Goal: Transaction & Acquisition: Obtain resource

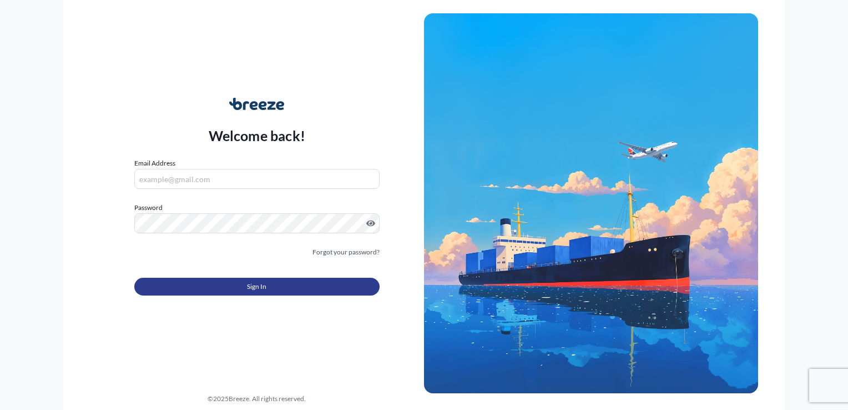
type input "[PERSON_NAME][EMAIL_ADDRESS][DOMAIN_NAME]"
click at [277, 287] on button "Sign In" at bounding box center [256, 286] width 245 height 18
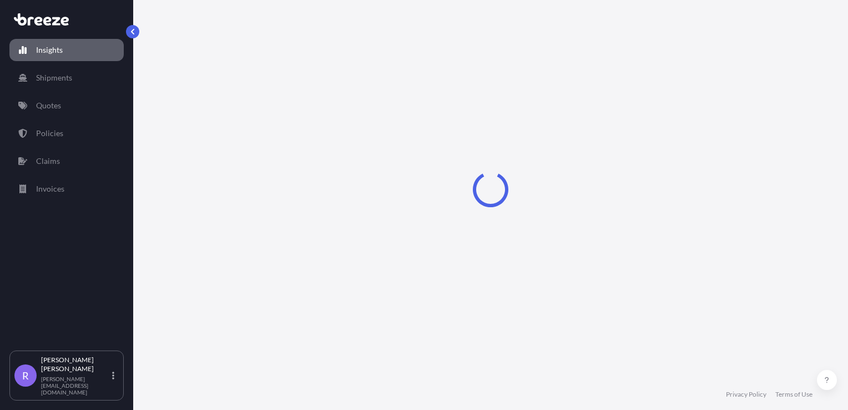
select select "2025"
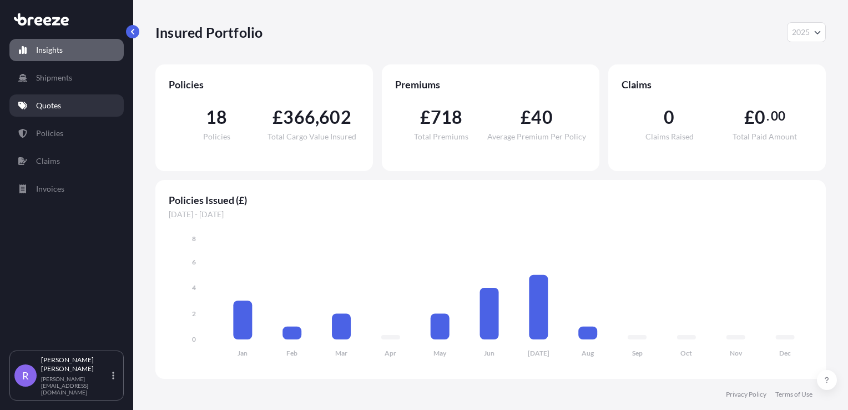
click at [55, 110] on p "Quotes" at bounding box center [48, 105] width 25 height 11
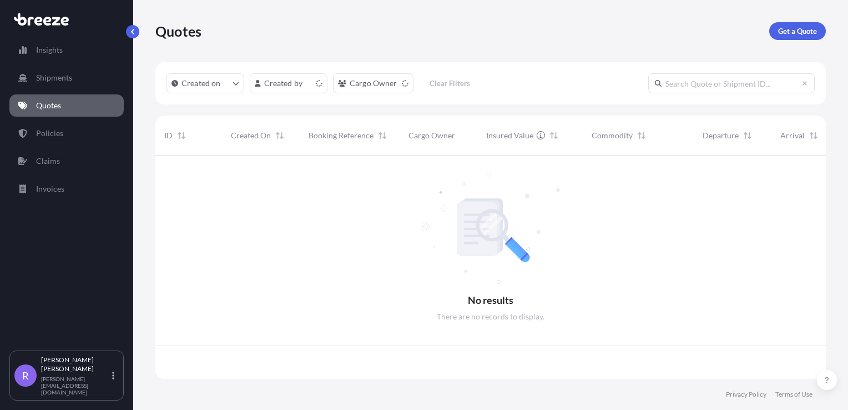
scroll to position [221, 661]
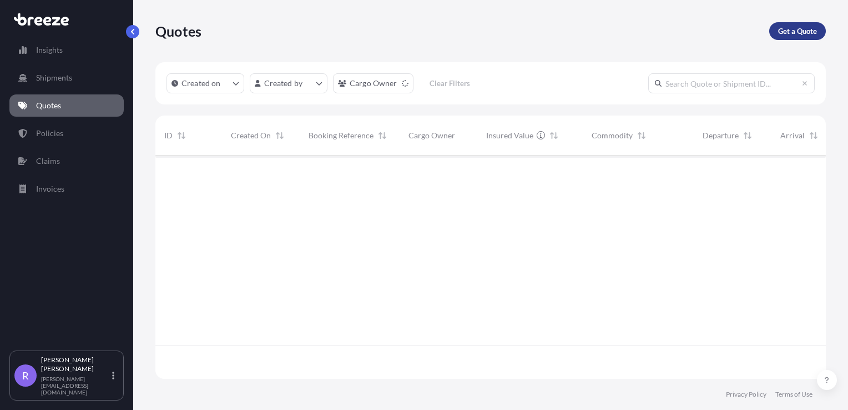
click at [789, 34] on p "Get a Quote" at bounding box center [797, 31] width 39 height 11
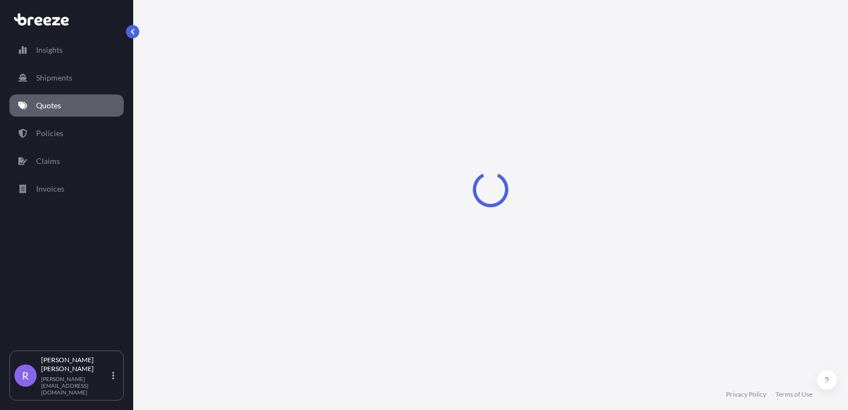
scroll to position [16, 0]
select select "Road"
select select "Sea"
select select "1"
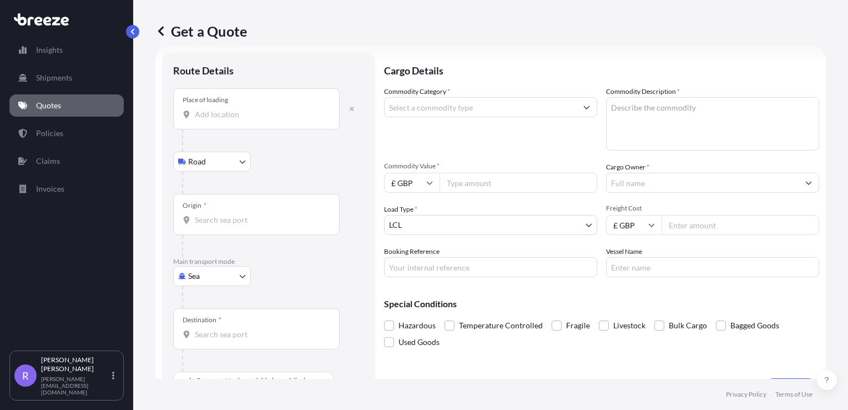
click at [218, 108] on div "Place of loading" at bounding box center [256, 108] width 166 height 41
click at [218, 109] on input "Place of loading" at bounding box center [260, 114] width 131 height 11
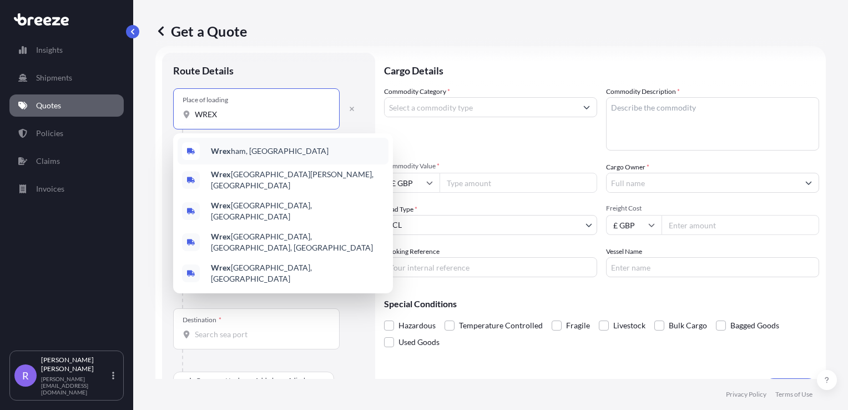
click at [241, 150] on span "Wrex ham, [GEOGRAPHIC_DATA]" at bounding box center [270, 150] width 118 height 11
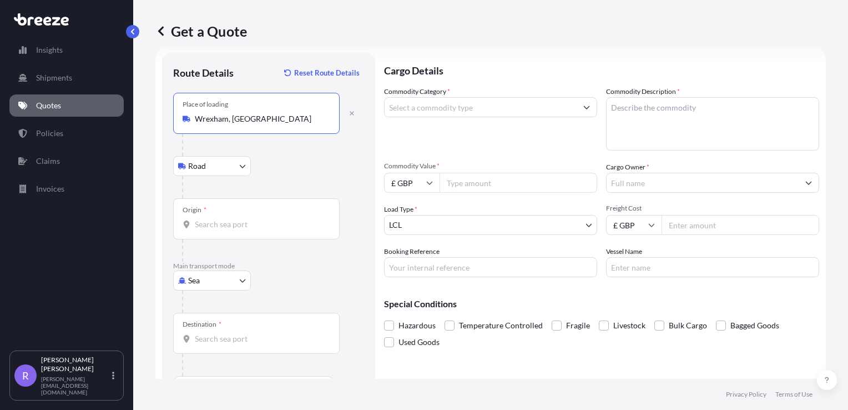
type input "Wrexham, [GEOGRAPHIC_DATA]"
click at [221, 227] on input "Origin *" at bounding box center [260, 224] width 131 height 11
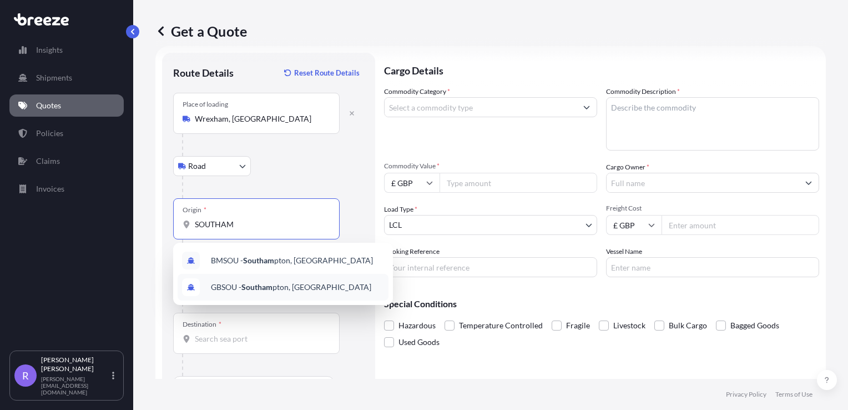
click at [285, 284] on span "GBSOU - Southam pton, [GEOGRAPHIC_DATA]" at bounding box center [291, 286] width 160 height 11
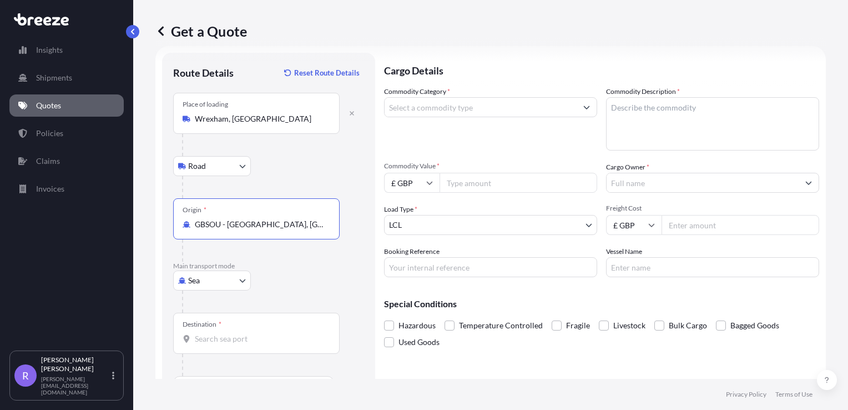
type input "GBSOU - [GEOGRAPHIC_DATA], [GEOGRAPHIC_DATA]"
click at [213, 341] on input "Destination *" at bounding box center [260, 338] width 131 height 11
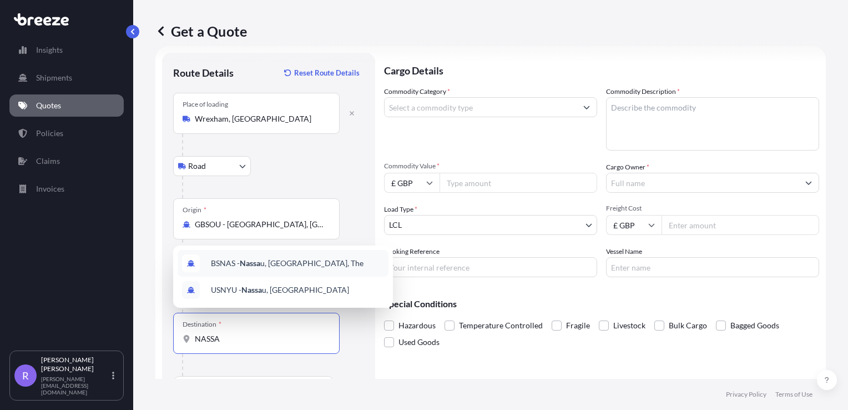
click at [307, 267] on span "BSNAS - Nassa u, [GEOGRAPHIC_DATA], The" at bounding box center [287, 262] width 153 height 11
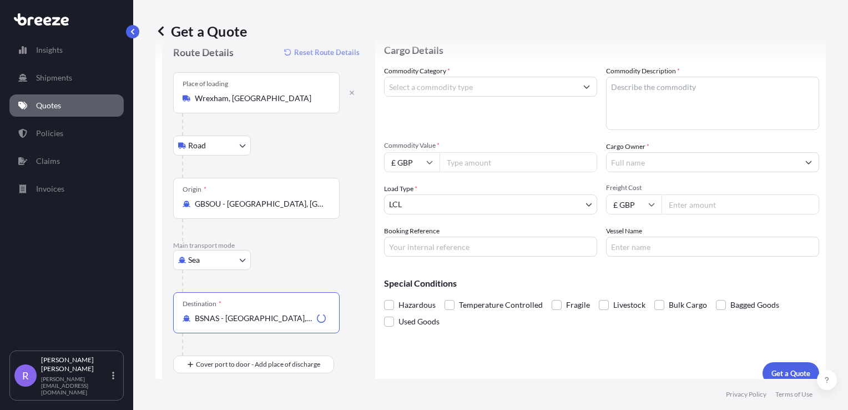
scroll to position [48, 0]
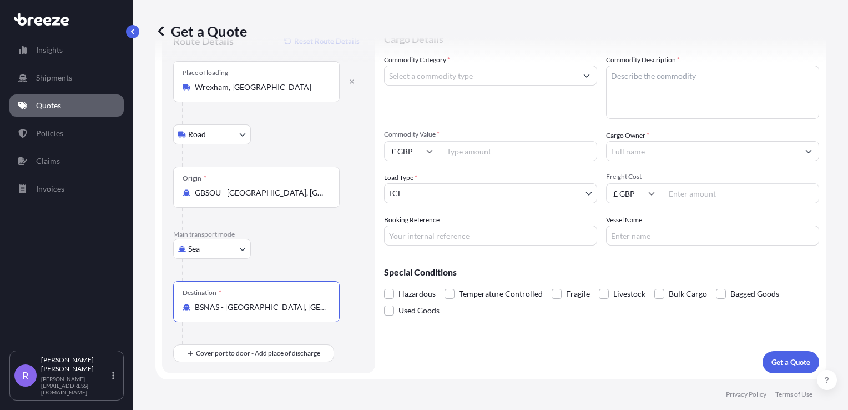
type input "BSNAS - [GEOGRAPHIC_DATA], [GEOGRAPHIC_DATA], The"
click at [510, 330] on div "Cargo Details Commodity Category * Commodity Description * Commodity Value * £ …" at bounding box center [601, 197] width 435 height 352
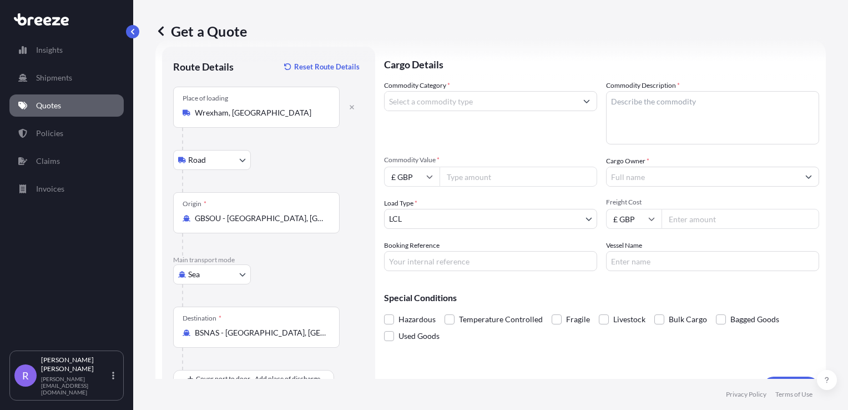
scroll to position [0, 0]
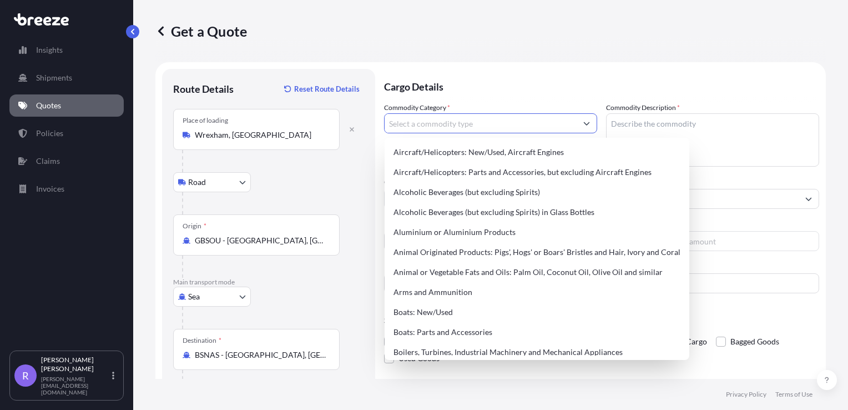
click at [431, 120] on input "Commodity Category *" at bounding box center [481, 123] width 192 height 20
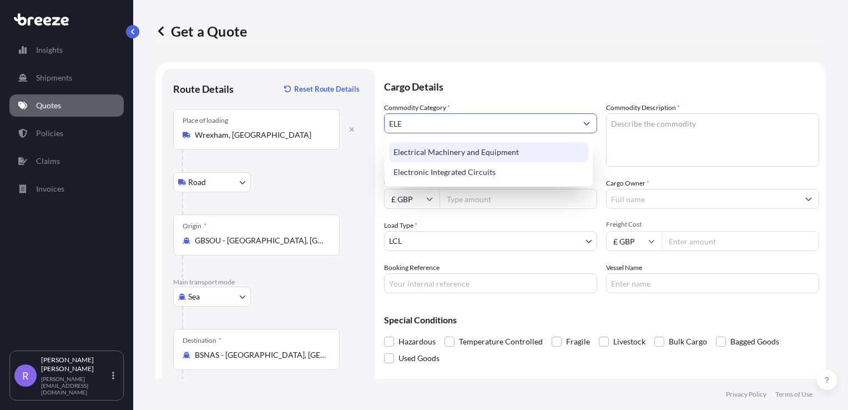
click at [451, 148] on div "Electrical Machinery and Equipment" at bounding box center [488, 152] width 199 height 20
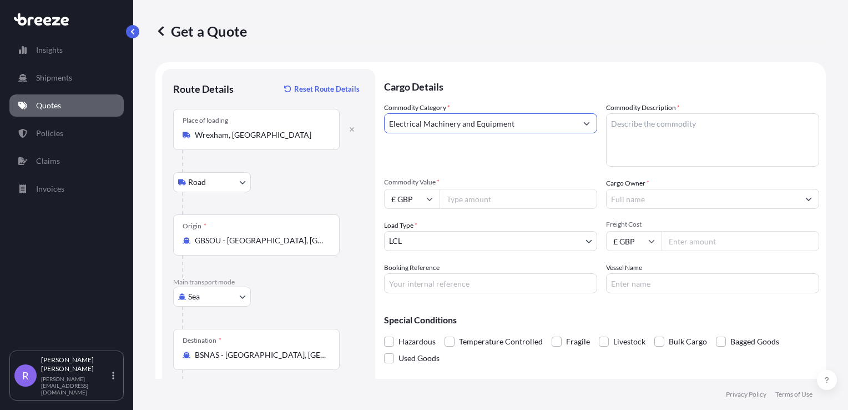
type input "Electrical Machinery and Equipment"
click at [670, 137] on textarea "Commodity Description *" at bounding box center [712, 139] width 213 height 53
type textarea "CABLE ACCESSORIES"
click at [481, 171] on div "Commodity Category * Electrical Machinery and Equipment Commodity Description *…" at bounding box center [601, 197] width 435 height 191
click at [670, 212] on div "Commodity Category * Electrical Machinery and Equipment Commodity Description *…" at bounding box center [601, 197] width 435 height 191
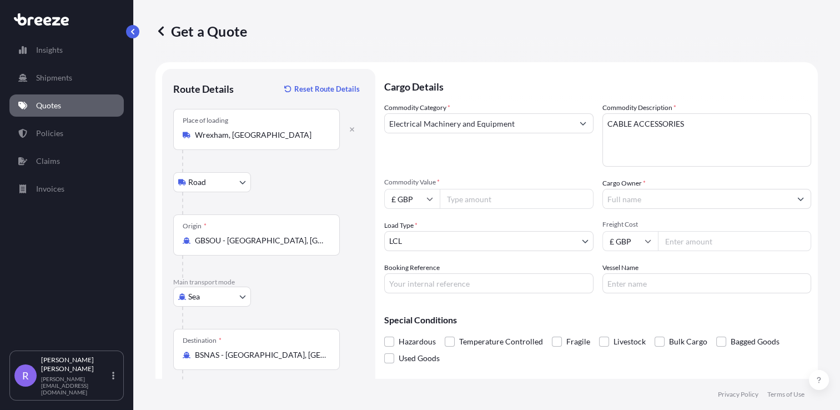
click at [668, 203] on input "Cargo Owner *" at bounding box center [697, 199] width 188 height 20
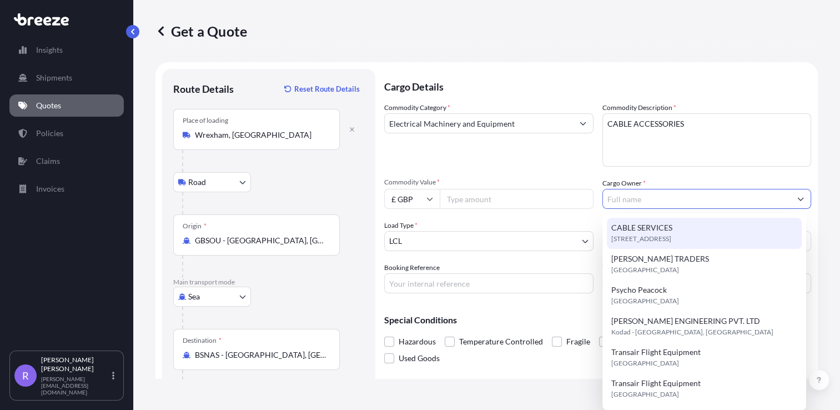
click at [656, 225] on span "CABLE SERVICES" at bounding box center [641, 227] width 61 height 11
type input "CABLE SERVICES"
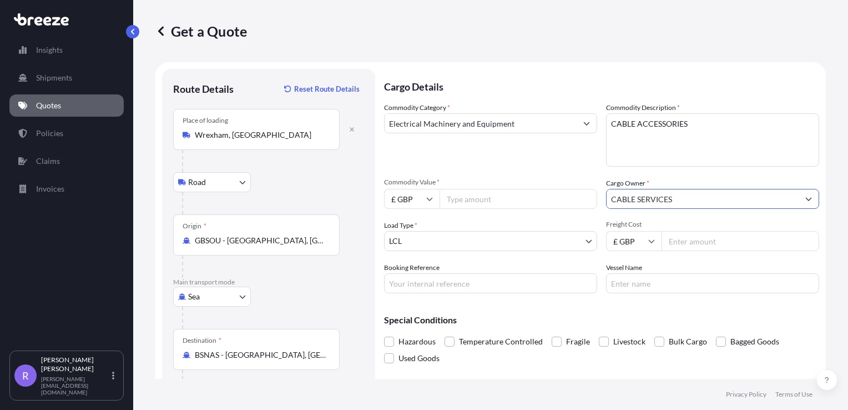
click at [468, 236] on body "7 options available. Insights Shipments Quotes Policies Claims Invoices R [PERS…" at bounding box center [424, 205] width 848 height 410
click at [467, 195] on input "Commodity Value *" at bounding box center [518, 199] width 158 height 20
type input "2375.00"
click at [475, 164] on div "Commodity Category * Electrical Machinery and Equipment" at bounding box center [490, 134] width 213 height 64
click at [676, 237] on input "Freight Cost" at bounding box center [740, 241] width 158 height 20
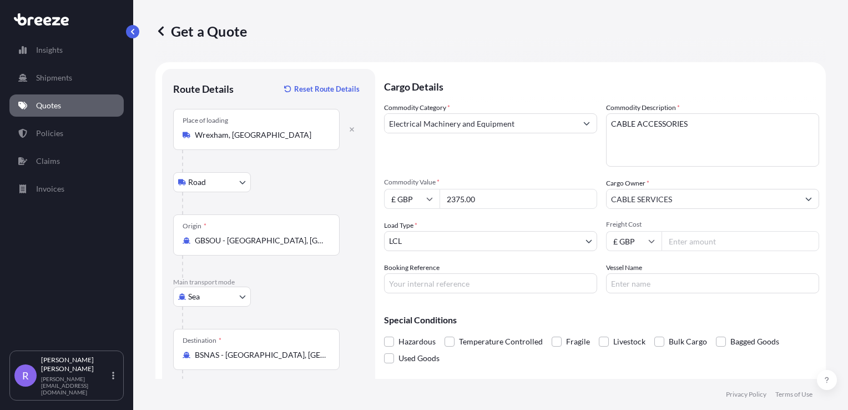
click at [434, 285] on input "Booking Reference" at bounding box center [490, 283] width 213 height 20
type input "EXP69228"
click at [676, 286] on input "Vessel Name" at bounding box center [712, 283] width 213 height 20
type input "CMA CGM MANTA RAY"
click at [563, 299] on div "Cargo Details Commodity Category * Electrical Machinery and Equipment Commodity…" at bounding box center [601, 245] width 435 height 352
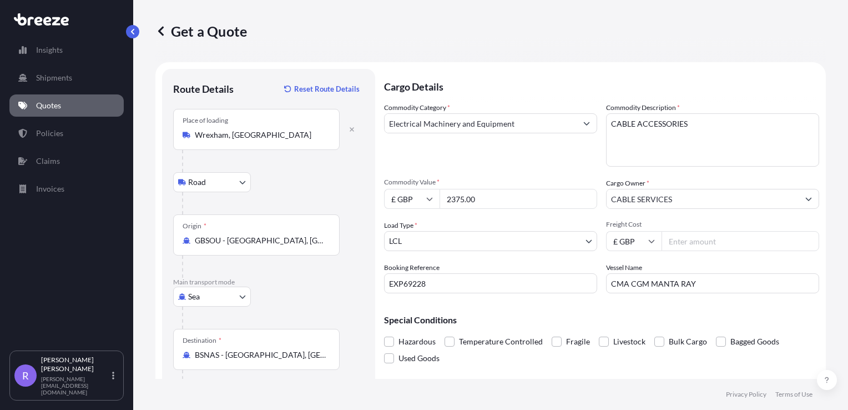
scroll to position [48, 0]
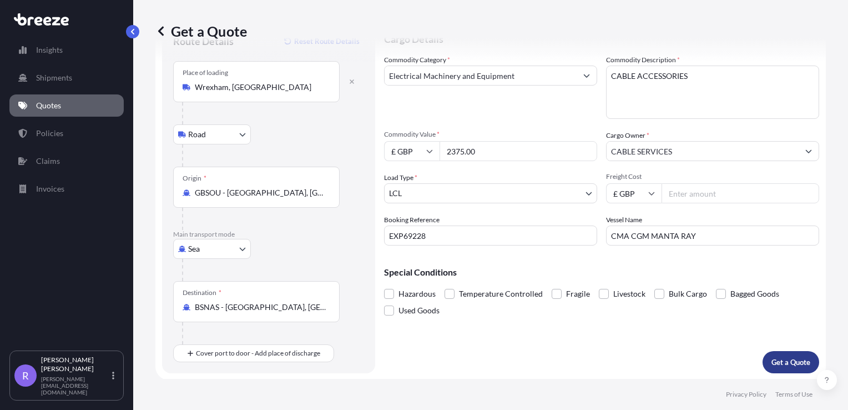
click at [779, 368] on button "Get a Quote" at bounding box center [790, 362] width 57 height 22
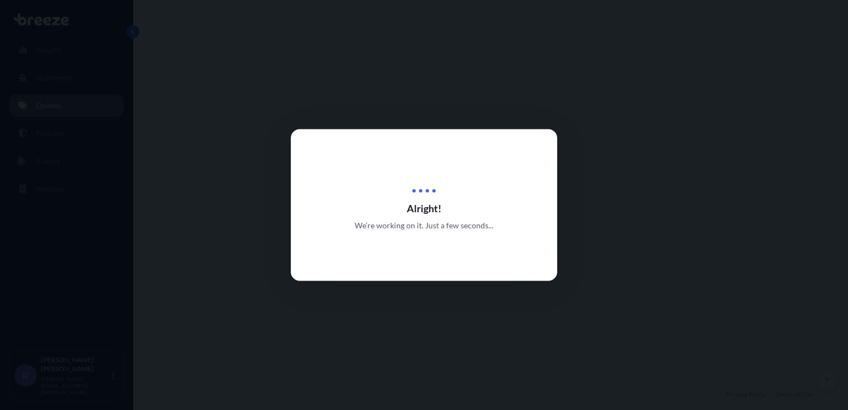
select select "Road"
select select "Sea"
select select "1"
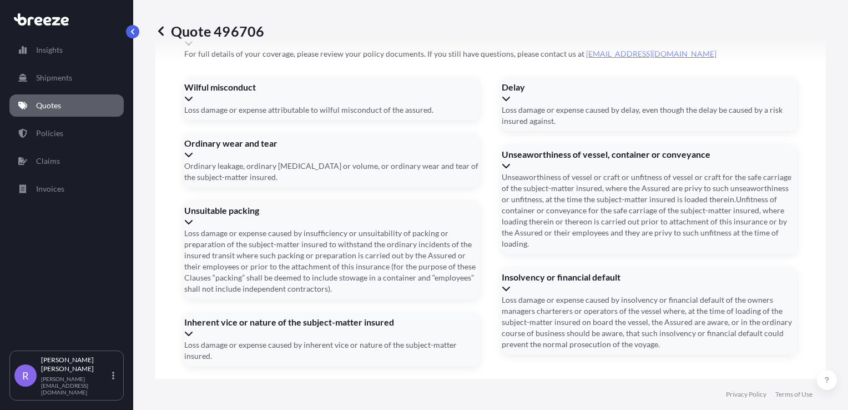
scroll to position [1427, 0]
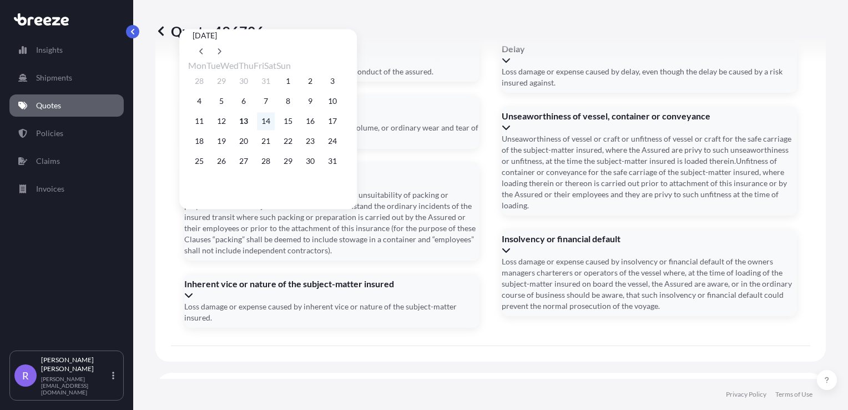
click at [275, 125] on button "14" at bounding box center [266, 121] width 18 height 18
type input "[DATE]"
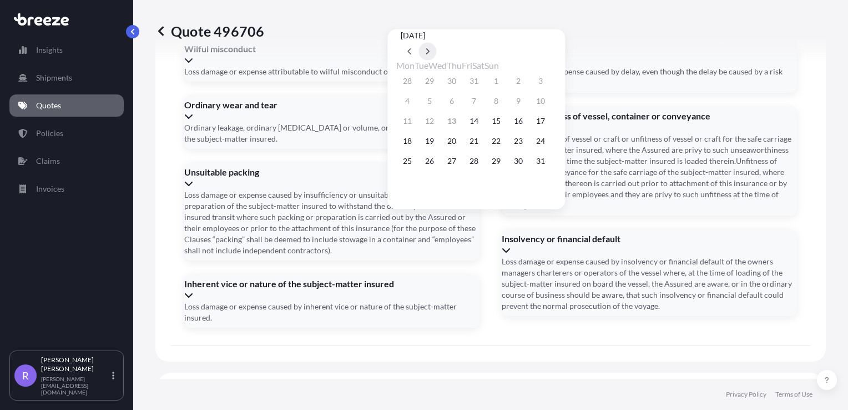
click at [436, 42] on button at bounding box center [427, 51] width 18 height 18
click at [505, 146] on button "26" at bounding box center [496, 141] width 18 height 18
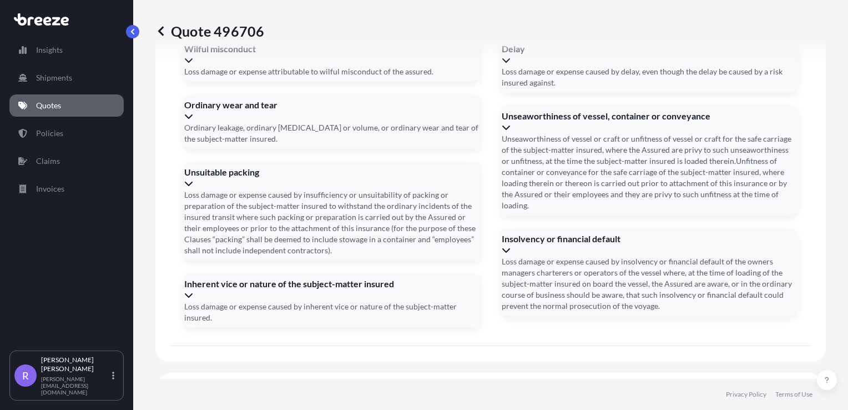
type input "[DATE]"
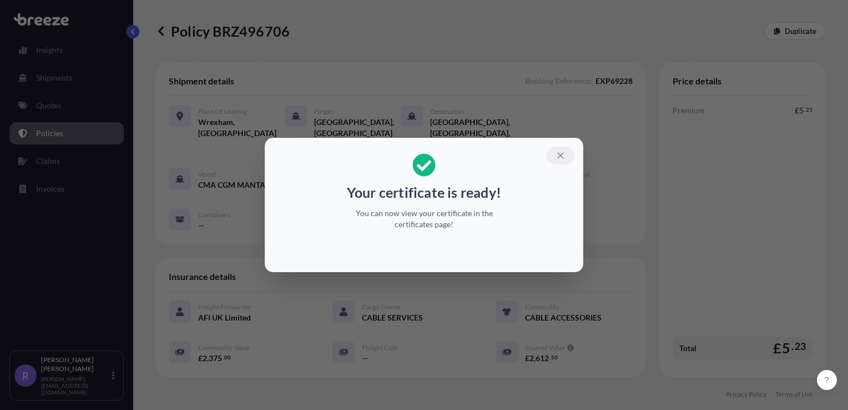
click at [560, 160] on button "button" at bounding box center [561, 155] width 28 height 18
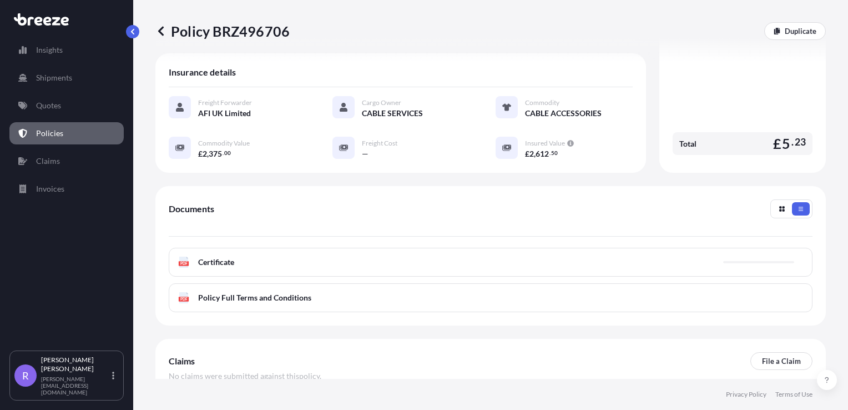
scroll to position [222, 0]
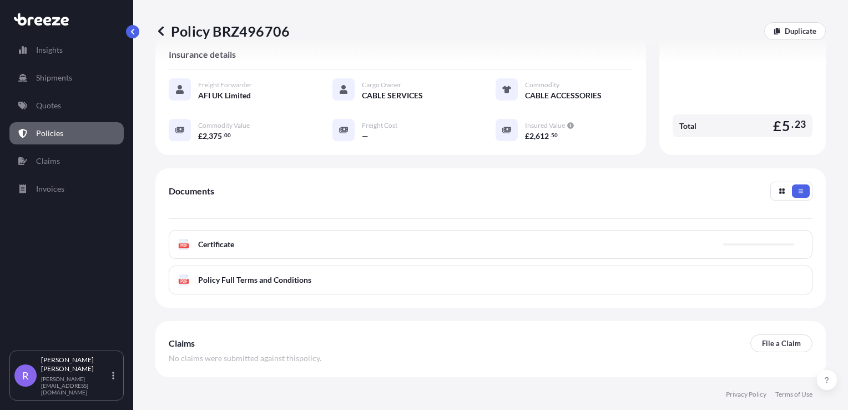
click at [222, 239] on span "Certificate" at bounding box center [216, 244] width 36 height 11
click at [608, 232] on link "PDF Certificate [DATE]" at bounding box center [491, 244] width 644 height 29
